Goal: Information Seeking & Learning: Learn about a topic

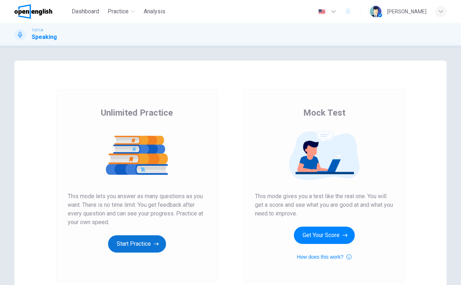
click at [116, 242] on button "Start Practice" at bounding box center [137, 243] width 58 height 17
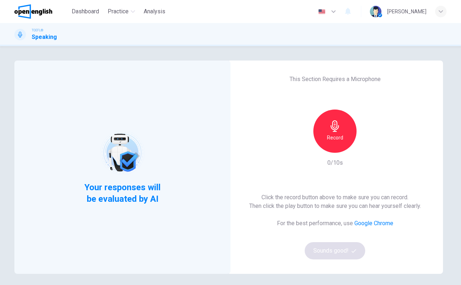
click at [342, 136] on div "Record" at bounding box center [334, 130] width 43 height 43
click at [336, 146] on div "Stop" at bounding box center [334, 130] width 43 height 43
drag, startPoint x: 368, startPoint y: 154, endPoint x: 367, endPoint y: 146, distance: 7.6
click at [368, 154] on div "Record 1/10s" at bounding box center [335, 138] width 78 height 58
click at [367, 146] on icon "button" at bounding box center [368, 147] width 3 height 4
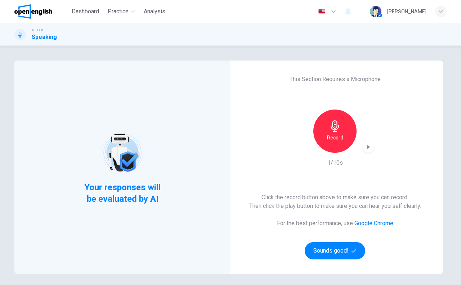
drag, startPoint x: 237, startPoint y: 266, endPoint x: 249, endPoint y: 240, distance: 28.8
click at [237, 266] on div "This Section Requires a Microphone Record 1/10s Click the record button above t…" at bounding box center [335, 166] width 216 height 213
click at [350, 149] on div "Record" at bounding box center [335, 130] width 78 height 43
click at [339, 140] on h6 "Record" at bounding box center [335, 137] width 16 height 9
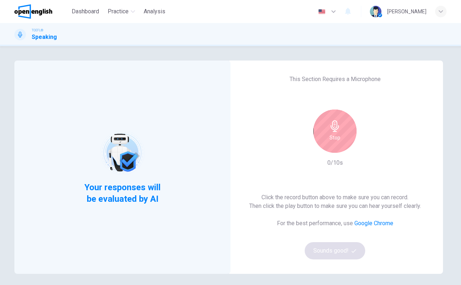
click at [339, 140] on div "Stop" at bounding box center [334, 130] width 43 height 43
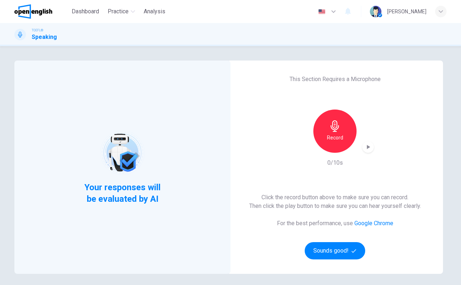
click at [339, 140] on h6 "Record" at bounding box center [335, 137] width 16 height 9
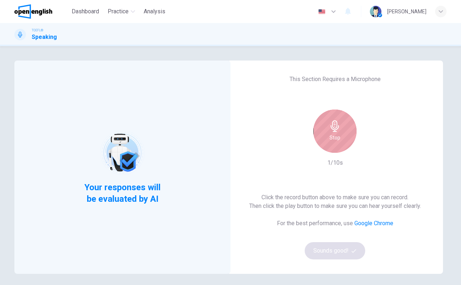
click at [339, 140] on div "Stop" at bounding box center [334, 130] width 43 height 43
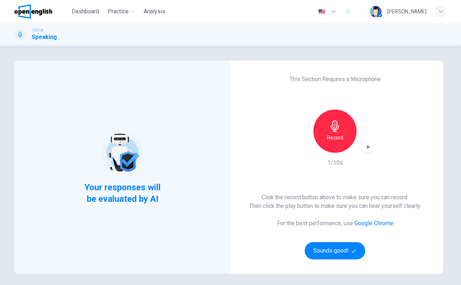
click at [364, 145] on icon "button" at bounding box center [367, 146] width 7 height 7
click at [410, 271] on div "This Section Requires a Microphone Record 1/10s Click the record button above t…" at bounding box center [335, 166] width 216 height 213
click at [338, 141] on h6 "Record" at bounding box center [335, 137] width 16 height 9
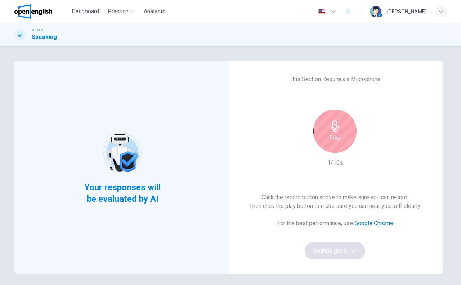
click at [338, 141] on div "Stop" at bounding box center [334, 130] width 43 height 43
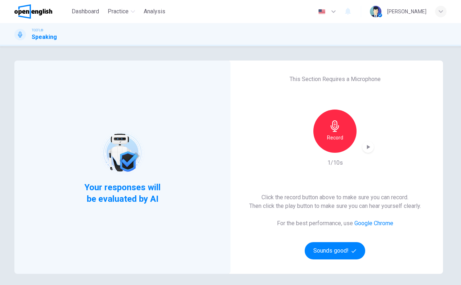
click at [367, 146] on icon "button" at bounding box center [368, 147] width 3 height 4
click at [265, 178] on div "This Section Requires a Microphone Record 1/10s Click the record button above t…" at bounding box center [335, 166] width 216 height 213
click at [327, 145] on div "Record" at bounding box center [334, 130] width 43 height 43
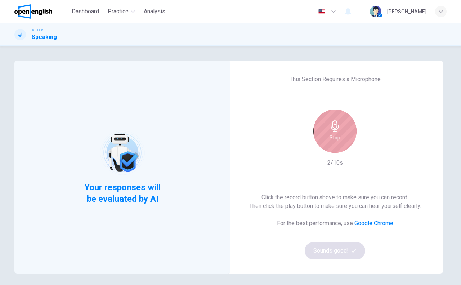
drag, startPoint x: 334, startPoint y: 138, endPoint x: 362, endPoint y: 141, distance: 28.6
click at [334, 138] on h6 "Stop" at bounding box center [334, 137] width 11 height 9
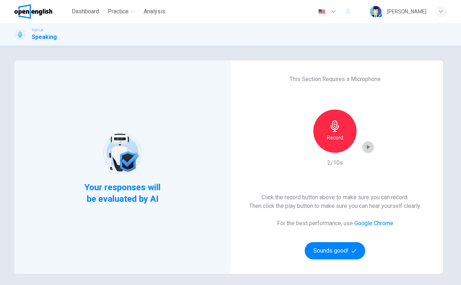
click at [366, 143] on div "button" at bounding box center [368, 147] width 12 height 12
click at [0, 112] on div "Your responses will be evaluated by AI This Section Requires a Microphone Recor…" at bounding box center [230, 165] width 461 height 239
click at [331, 125] on icon "button" at bounding box center [334, 126] width 8 height 12
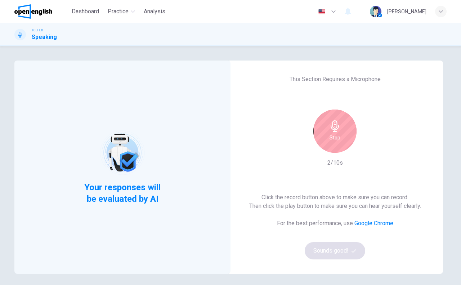
drag, startPoint x: 333, startPoint y: 131, endPoint x: 352, endPoint y: 140, distance: 21.6
click at [333, 131] on icon "button" at bounding box center [334, 126] width 8 height 12
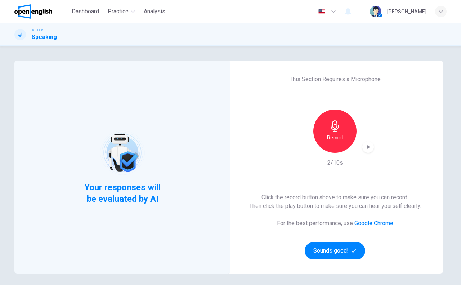
click at [367, 144] on icon "button" at bounding box center [367, 146] width 7 height 7
click at [81, 9] on span "Dashboard" at bounding box center [85, 11] width 27 height 9
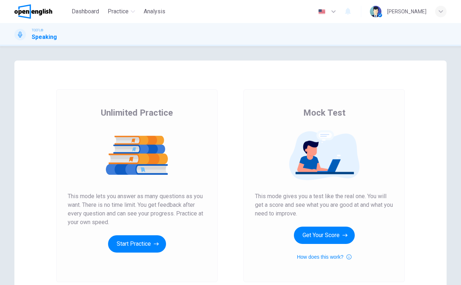
click at [122, 252] on div "Unlimited Practice This mode lets you answer as many questions as you want. The…" at bounding box center [136, 185] width 161 height 193
click at [123, 250] on button "Start Practice" at bounding box center [137, 243] width 58 height 17
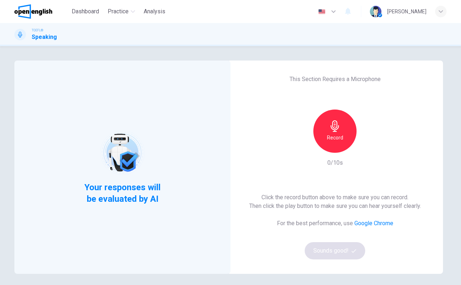
click at [335, 146] on div "Record" at bounding box center [334, 130] width 43 height 43
click at [342, 132] on div "Stop" at bounding box center [334, 130] width 43 height 43
click at [367, 148] on icon "button" at bounding box center [367, 146] width 7 height 7
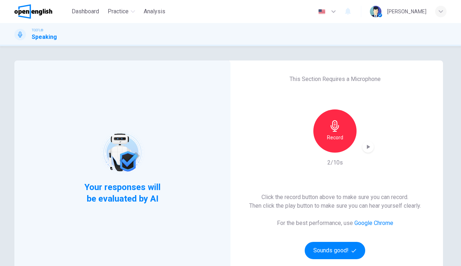
click at [245, 110] on div "This Section Requires a Microphone Record 2/10s Click the record button above t…" at bounding box center [335, 166] width 216 height 213
click at [339, 134] on h6 "Record" at bounding box center [335, 137] width 16 height 9
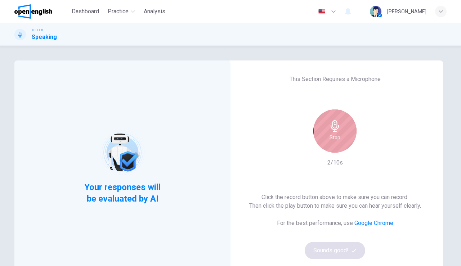
click at [339, 137] on div "Stop" at bounding box center [334, 130] width 43 height 43
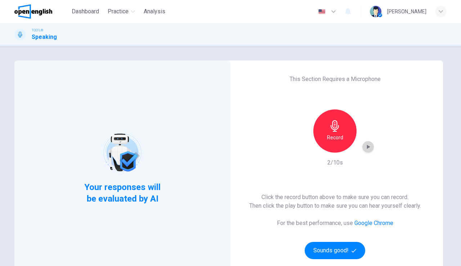
click at [368, 145] on icon "button" at bounding box center [367, 146] width 7 height 7
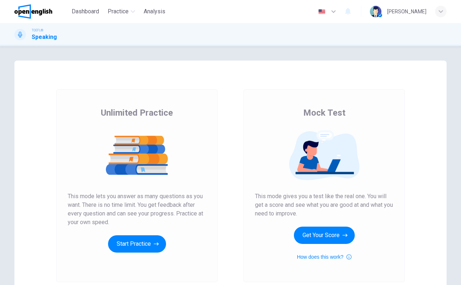
click at [196, 238] on div "Unlimited Practice This mode lets you answer as many questions as you want. The…" at bounding box center [137, 179] width 138 height 145
click at [139, 249] on button "Start Practice" at bounding box center [137, 243] width 58 height 17
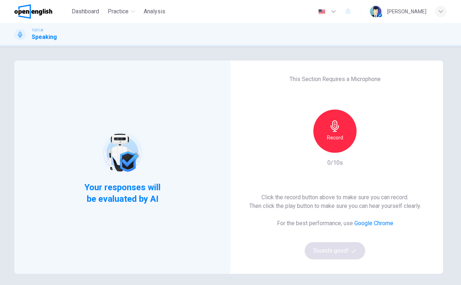
click at [326, 129] on div "Record" at bounding box center [334, 130] width 43 height 43
drag, startPoint x: 333, startPoint y: 133, endPoint x: 360, endPoint y: 144, distance: 29.6
click at [333, 134] on h6 "Stop" at bounding box center [334, 137] width 11 height 9
click at [367, 147] on icon "button" at bounding box center [368, 147] width 3 height 4
click at [254, 272] on div "This Section Requires a Microphone Record 1/10s Click the record button above t…" at bounding box center [335, 166] width 216 height 213
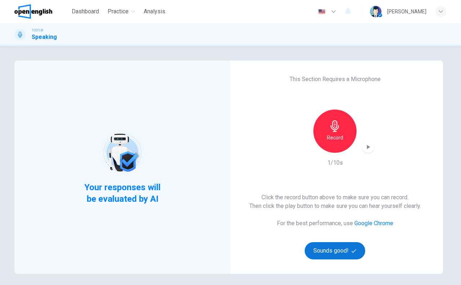
click at [335, 252] on button "Sounds good!" at bounding box center [334, 250] width 60 height 17
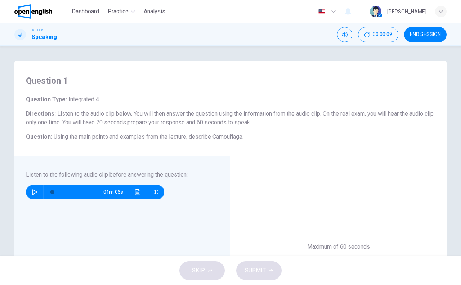
click at [30, 191] on button "button" at bounding box center [35, 192] width 12 height 14
click at [136, 197] on button "Click to see the audio transcription" at bounding box center [138, 192] width 12 height 14
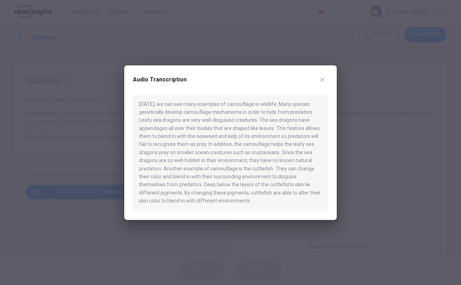
click at [69, 169] on div at bounding box center [230, 142] width 461 height 285
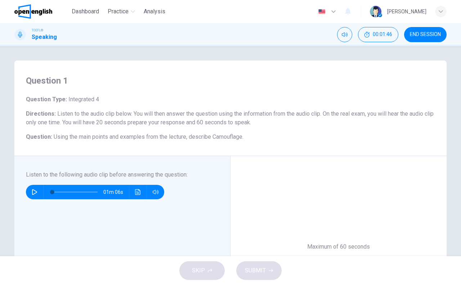
click at [0, 142] on div "Question 1 Question Type : Integrated 4 Directions : Listen to the audio clip b…" at bounding box center [230, 151] width 461 height 210
click at [137, 191] on icon "Click to see the audio transcription" at bounding box center [137, 192] width 5 height 6
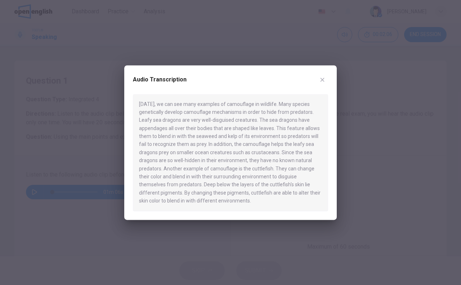
click at [114, 208] on div at bounding box center [230, 142] width 461 height 285
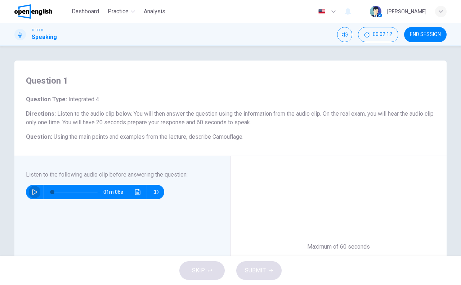
click at [32, 196] on button "button" at bounding box center [35, 192] width 12 height 14
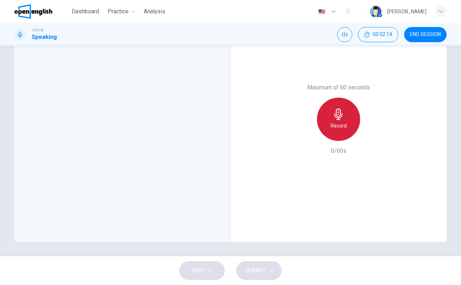
click at [328, 127] on div "Record" at bounding box center [338, 119] width 43 height 43
click at [338, 118] on icon "button" at bounding box center [339, 114] width 12 height 12
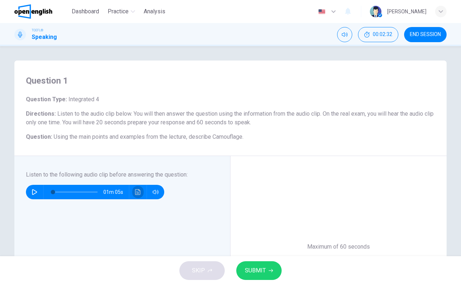
click at [136, 185] on button "Click to see the audio transcription" at bounding box center [138, 192] width 12 height 14
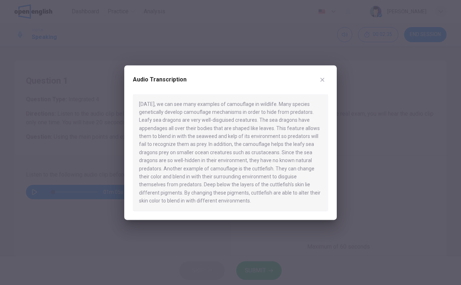
drag, startPoint x: 85, startPoint y: 214, endPoint x: 288, endPoint y: 234, distance: 204.3
click at [85, 214] on div at bounding box center [230, 142] width 461 height 285
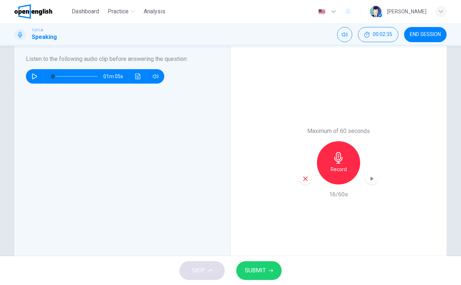
scroll to position [159, 0]
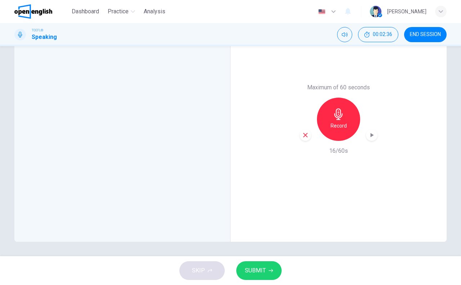
click at [299, 136] on div "button" at bounding box center [305, 135] width 12 height 12
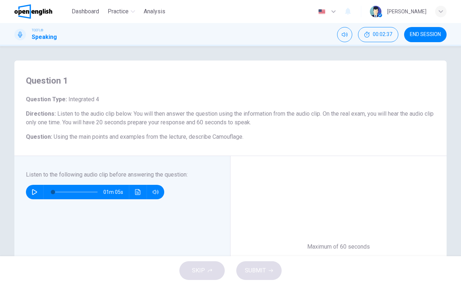
scroll to position [84, 0]
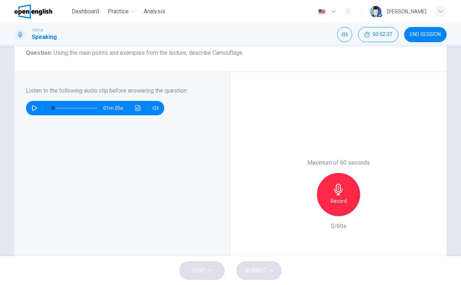
click at [343, 204] on h6 "Record" at bounding box center [338, 201] width 16 height 9
click at [325, 198] on div "Stop" at bounding box center [338, 194] width 43 height 43
click at [303, 208] on icon "button" at bounding box center [305, 210] width 6 height 6
click at [326, 200] on div "Record" at bounding box center [338, 194] width 43 height 43
click at [135, 108] on icon "Click to see the audio transcription" at bounding box center [137, 108] width 5 height 6
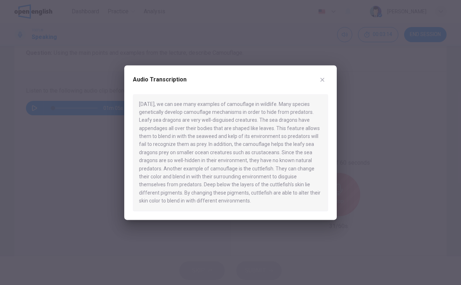
click at [364, 155] on div at bounding box center [230, 142] width 461 height 285
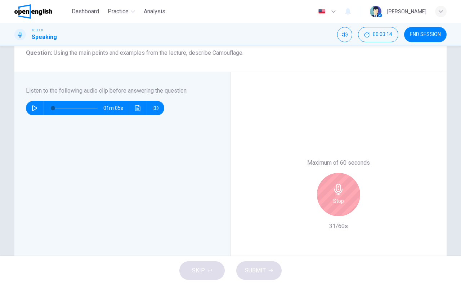
click at [327, 202] on div "Stop" at bounding box center [338, 194] width 43 height 43
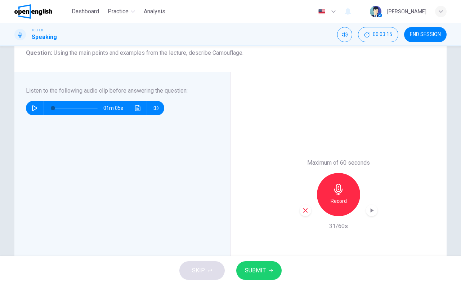
click at [136, 114] on button "Click to see the audio transcription" at bounding box center [138, 108] width 12 height 14
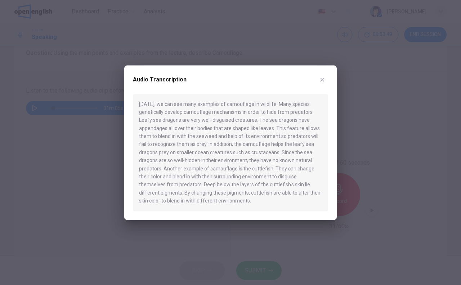
click at [316, 85] on div "Audio Transcription" at bounding box center [230, 84] width 195 height 20
click at [323, 79] on icon "button" at bounding box center [322, 80] width 4 height 4
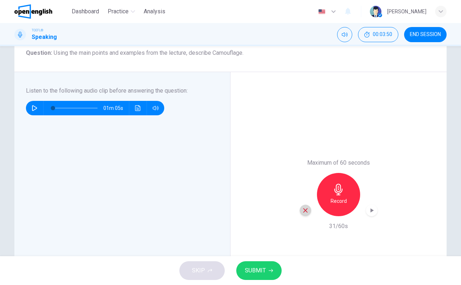
click at [299, 209] on div "button" at bounding box center [305, 210] width 12 height 12
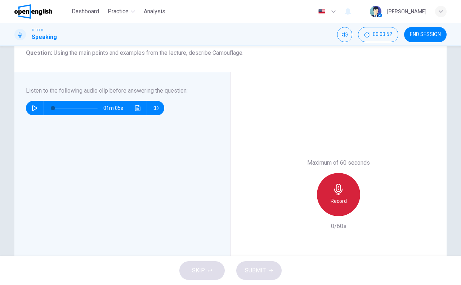
click at [340, 193] on icon "button" at bounding box center [339, 190] width 12 height 12
click at [342, 202] on h6 "Stop" at bounding box center [338, 201] width 11 height 9
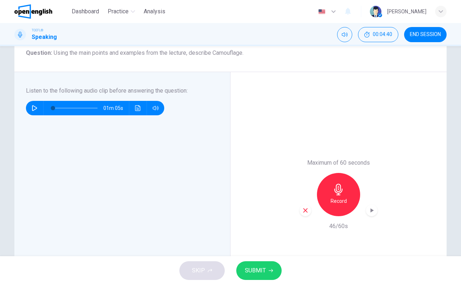
click at [266, 267] on button "SUBMIT" at bounding box center [258, 270] width 45 height 19
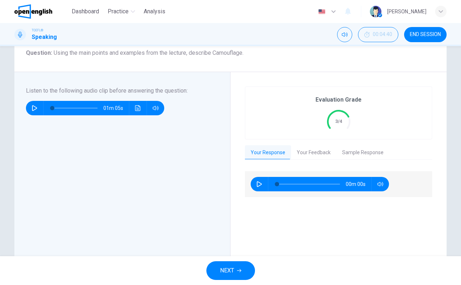
type input "*"
click at [310, 157] on button "Your Feedback" at bounding box center [313, 152] width 45 height 15
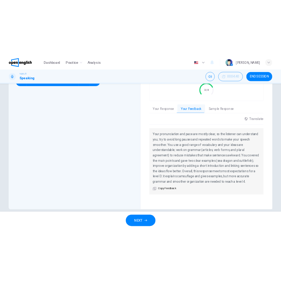
scroll to position [159, 0]
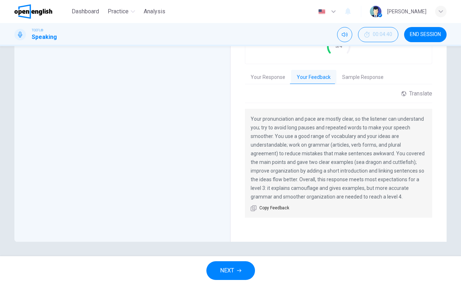
drag, startPoint x: 327, startPoint y: 146, endPoint x: 385, endPoint y: 148, distance: 57.6
click at [385, 148] on p "Your pronunciation and pace are mostly clear, so the listener can understand yo…" at bounding box center [338, 157] width 176 height 86
click at [334, 148] on p "Your pronunciation and pace are mostly clear, so the listener can understand yo…" at bounding box center [338, 157] width 176 height 86
click at [328, 143] on p "Your pronunciation and pace are mostly clear, so the listener can understand yo…" at bounding box center [338, 157] width 176 height 86
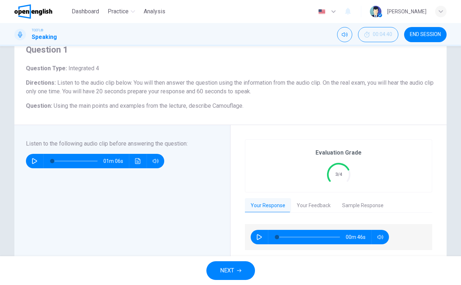
scroll to position [84, 0]
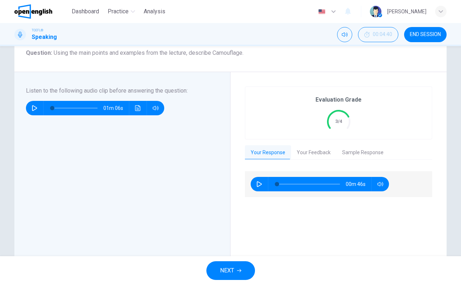
click at [347, 156] on button "Sample Response" at bounding box center [362, 152] width 53 height 15
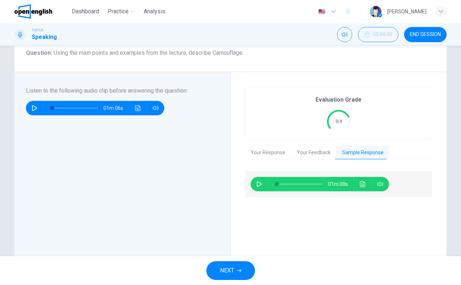
click at [303, 152] on button "Your Feedback" at bounding box center [313, 152] width 45 height 15
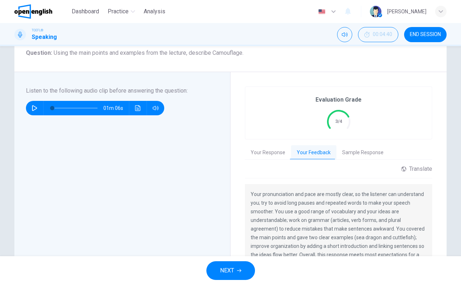
scroll to position [159, 0]
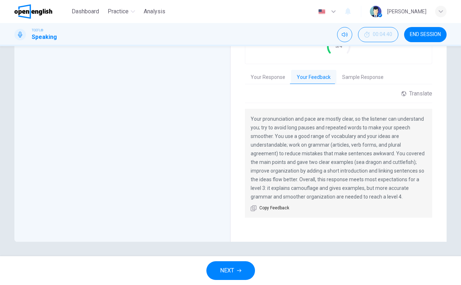
click at [0, 76] on div "Question 1 Question Type : Integrated 4 Directions : Listen to the audio clip b…" at bounding box center [230, 151] width 461 height 210
click at [233, 270] on span "NEXT" at bounding box center [227, 270] width 14 height 10
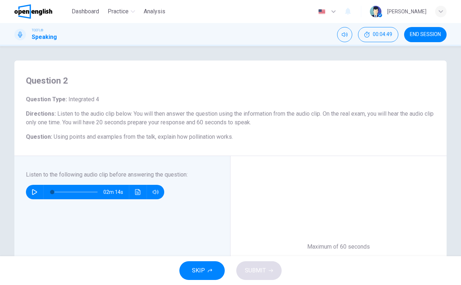
click at [1, 236] on div "Question 2 Question Type : Integrated 4 Directions : Listen to the audio clip b…" at bounding box center [230, 151] width 461 height 210
click at [136, 193] on icon "Click to see the audio transcription" at bounding box center [137, 192] width 5 height 6
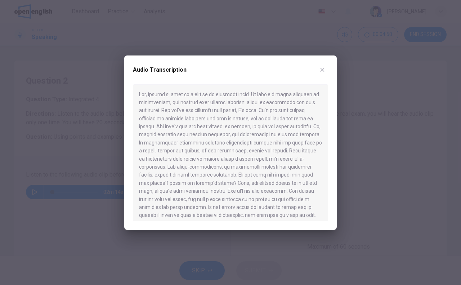
scroll to position [69, 0]
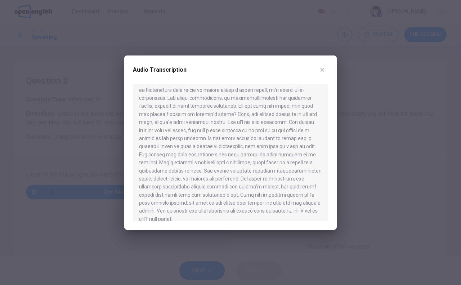
click at [67, 191] on div at bounding box center [230, 142] width 461 height 285
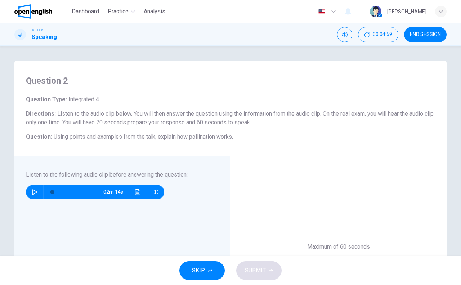
click at [135, 192] on icon "Click to see the audio transcription" at bounding box center [137, 192] width 5 height 6
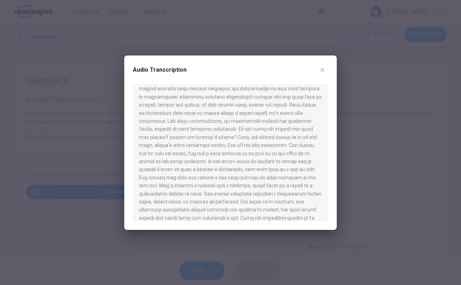
scroll to position [0, 0]
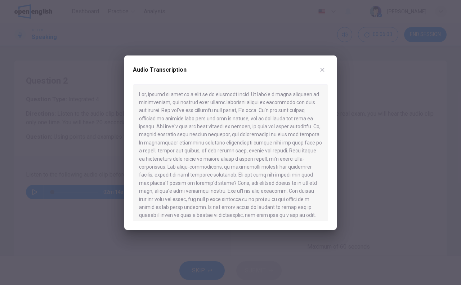
click at [55, 121] on div at bounding box center [230, 142] width 461 height 285
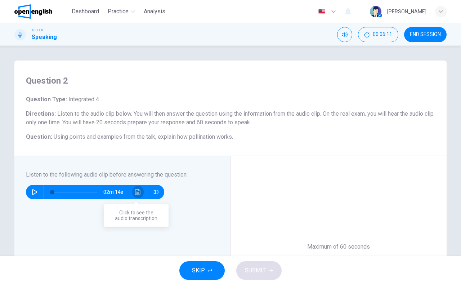
click at [137, 192] on icon "Click to see the audio transcription" at bounding box center [137, 192] width 5 height 6
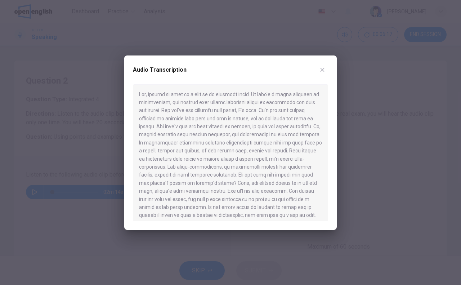
scroll to position [69, 0]
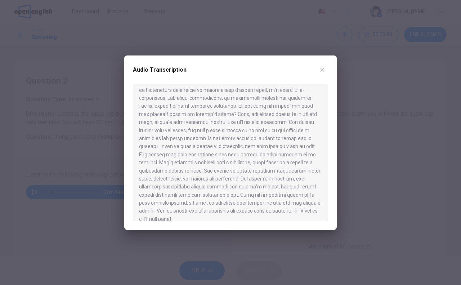
click at [0, 125] on div at bounding box center [230, 142] width 461 height 285
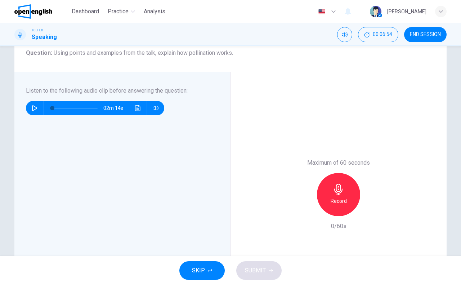
scroll to position [0, 0]
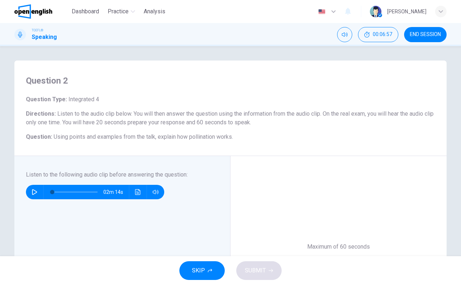
click at [0, 114] on div "Question 2 Question Type : Integrated 4 Directions : Listen to the audio clip b…" at bounding box center [230, 151] width 461 height 210
click at [8, 211] on div "Question 2 Question Type : Integrated 4 Directions : Listen to the audio clip b…" at bounding box center [230, 230] width 455 height 340
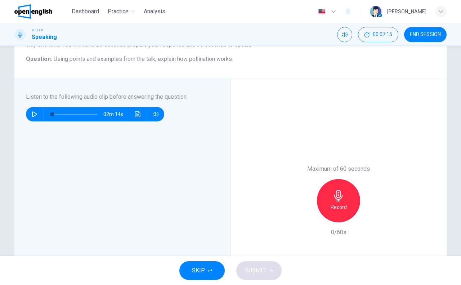
scroll to position [84, 0]
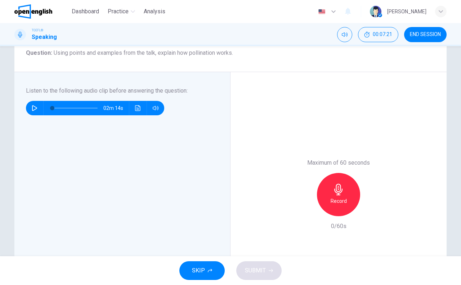
click at [0, 180] on div "Question 2 Question Type : Integrated 4 Directions : Listen to the audio clip b…" at bounding box center [230, 151] width 461 height 210
click at [139, 111] on button "Click to see the audio transcription" at bounding box center [138, 108] width 12 height 14
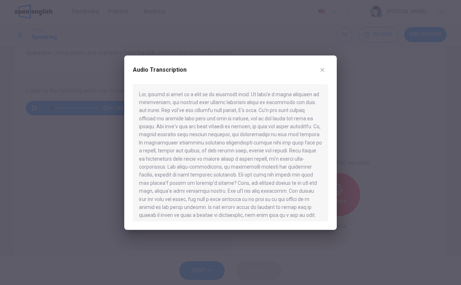
click at [200, 13] on div at bounding box center [230, 142] width 461 height 285
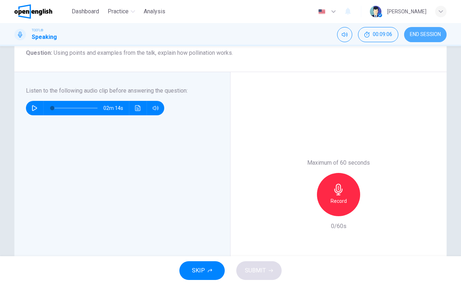
click at [414, 32] on span "END SESSION" at bounding box center [425, 35] width 31 height 6
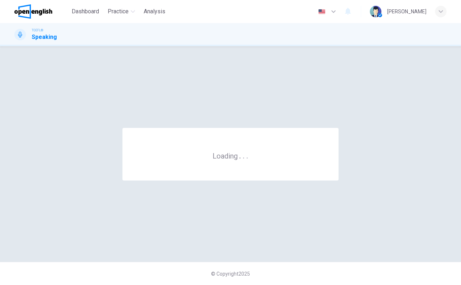
scroll to position [0, 0]
